Goal: Task Accomplishment & Management: Use online tool/utility

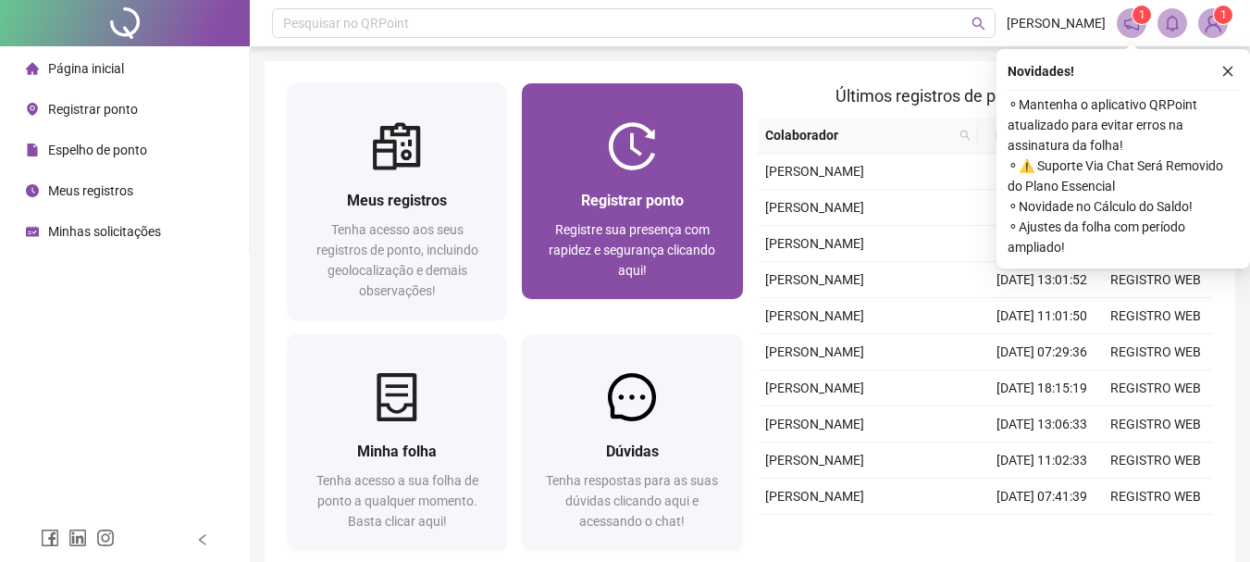
click at [652, 206] on span "Registrar ponto" at bounding box center [632, 201] width 103 height 18
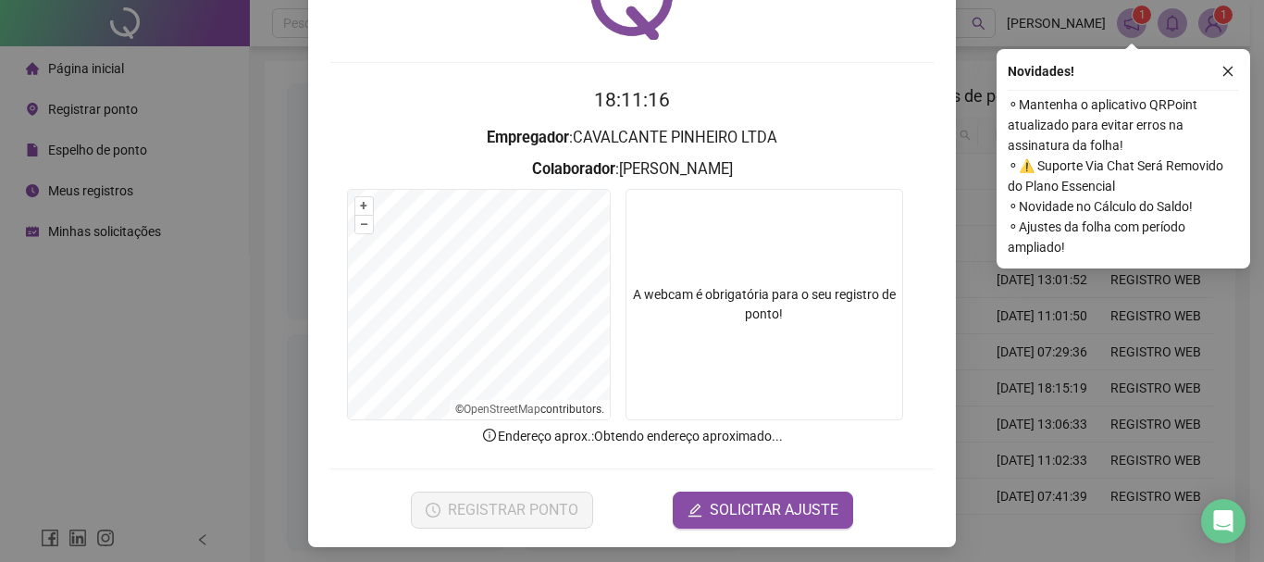
scroll to position [120, 0]
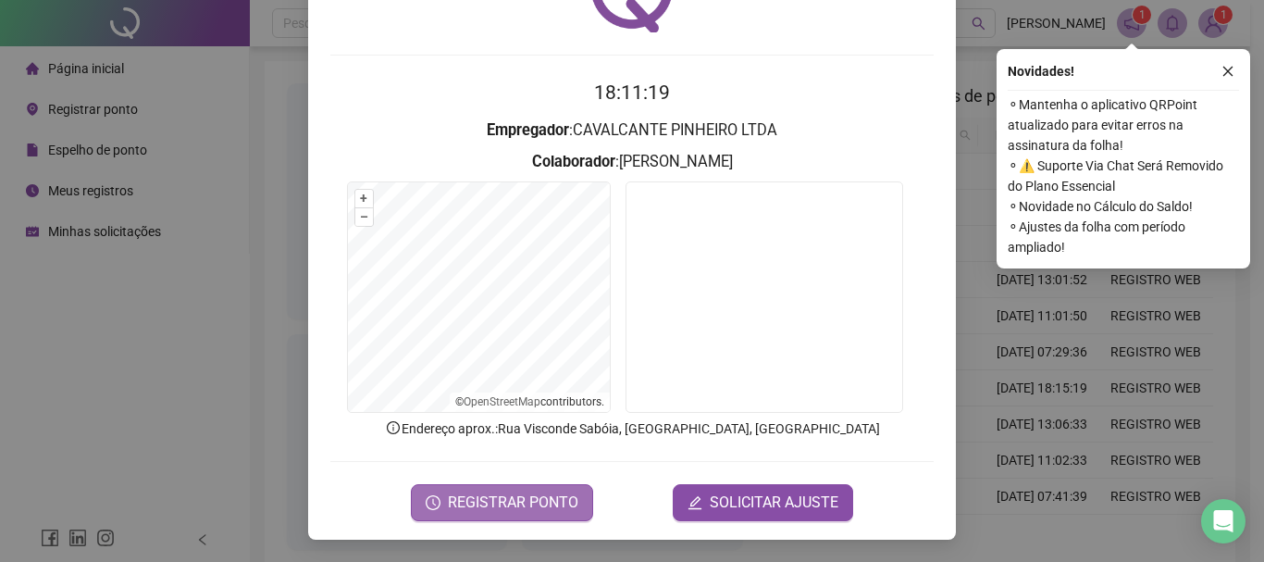
click at [513, 505] on span "REGISTRAR PONTO" at bounding box center [513, 502] width 130 height 22
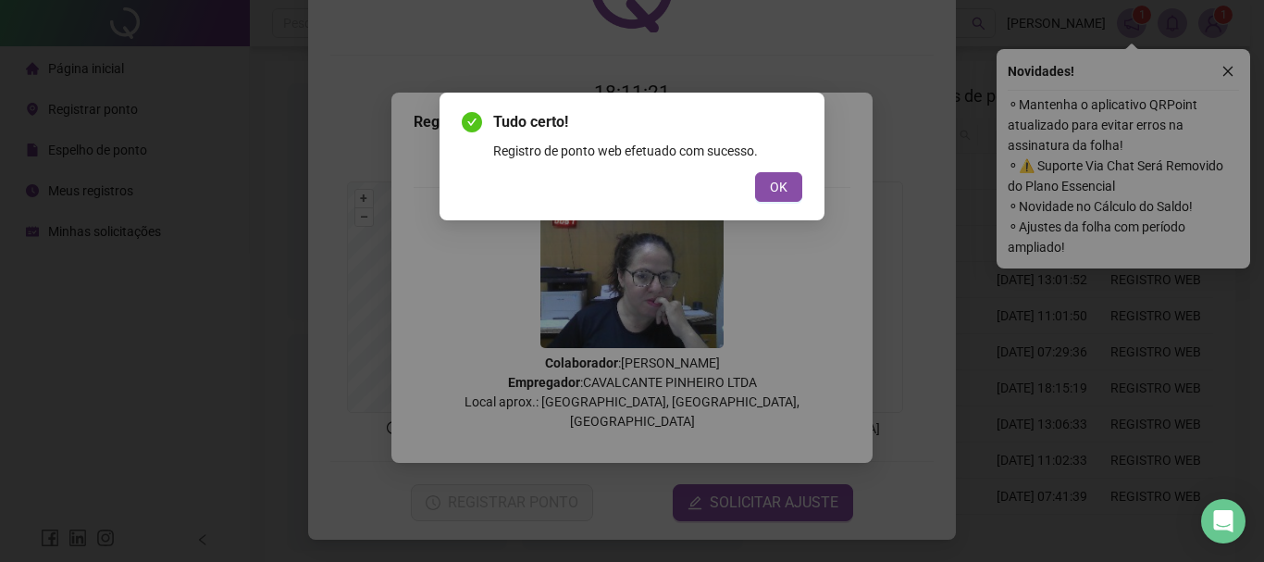
click at [782, 168] on div "Tudo certo! Registro de ponto web efetuado com sucesso. OK" at bounding box center [632, 156] width 341 height 91
click at [777, 177] on span "OK" at bounding box center [779, 187] width 18 height 20
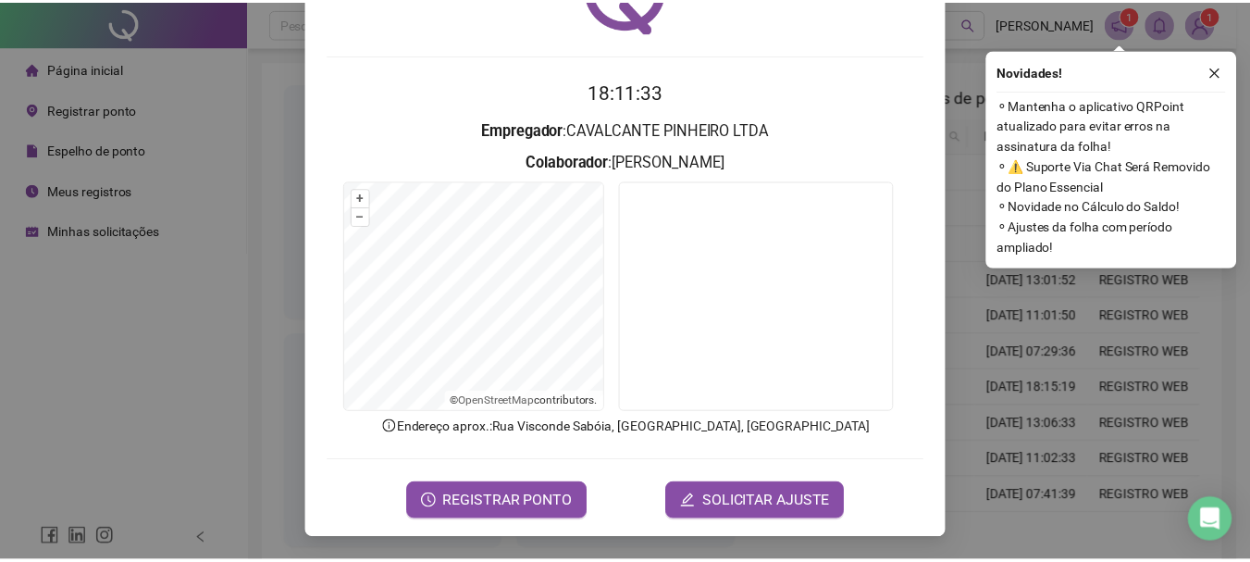
scroll to position [0, 0]
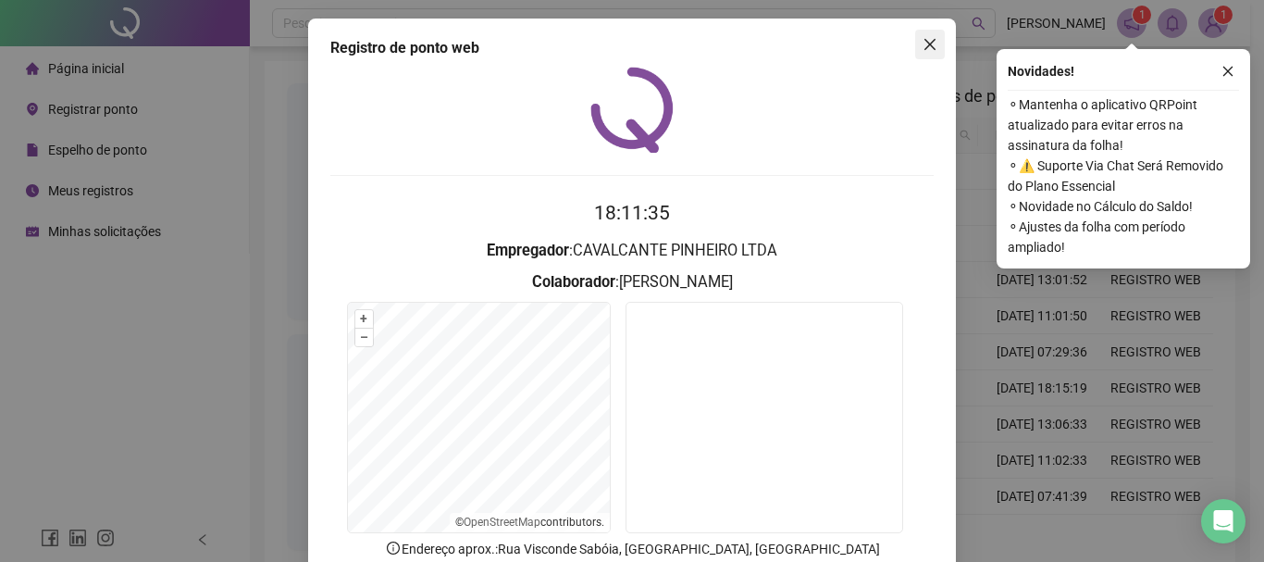
click at [923, 43] on icon "close" at bounding box center [930, 44] width 15 height 15
